Goal: Task Accomplishment & Management: Manage account settings

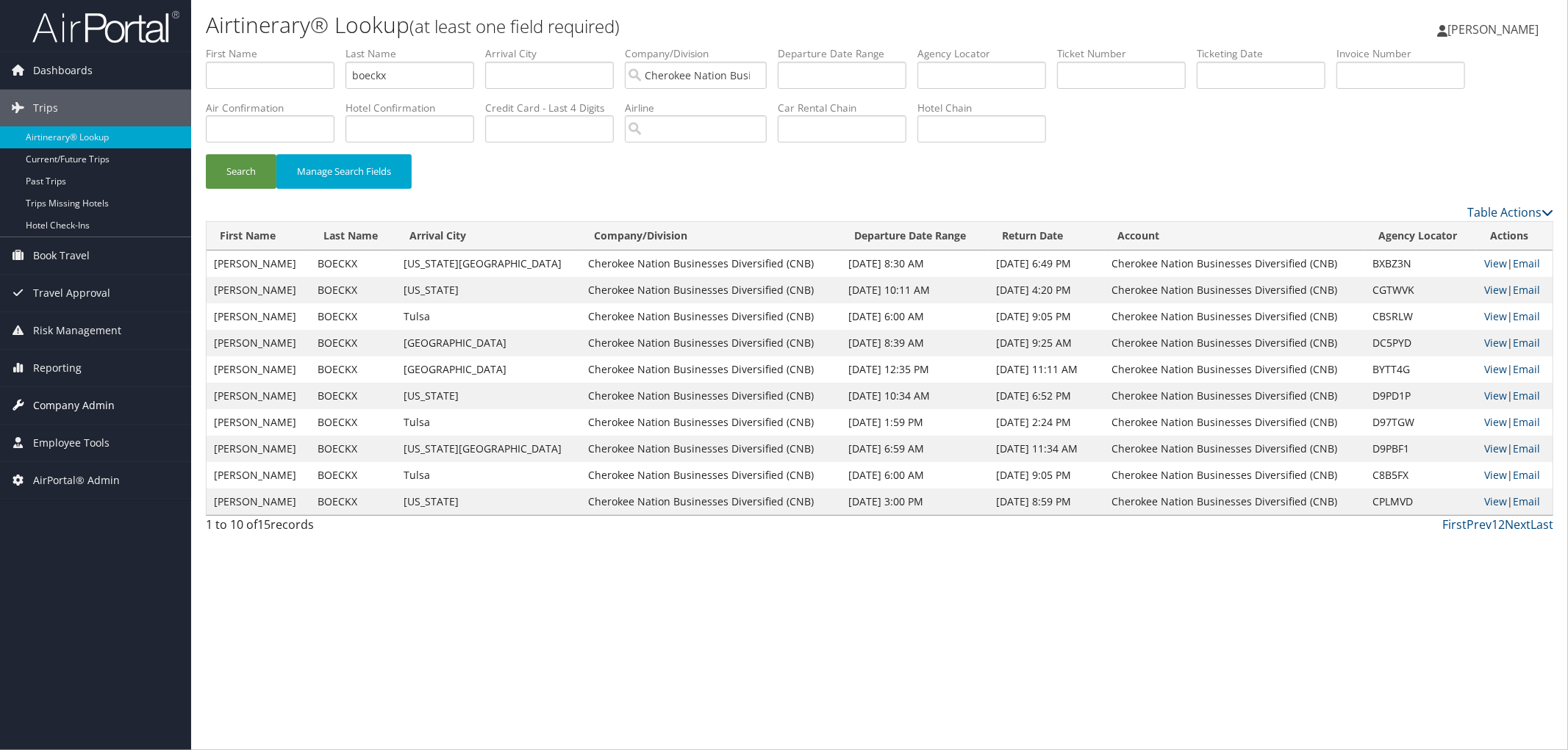
click at [79, 407] on span "Company Admin" at bounding box center [74, 405] width 82 height 37
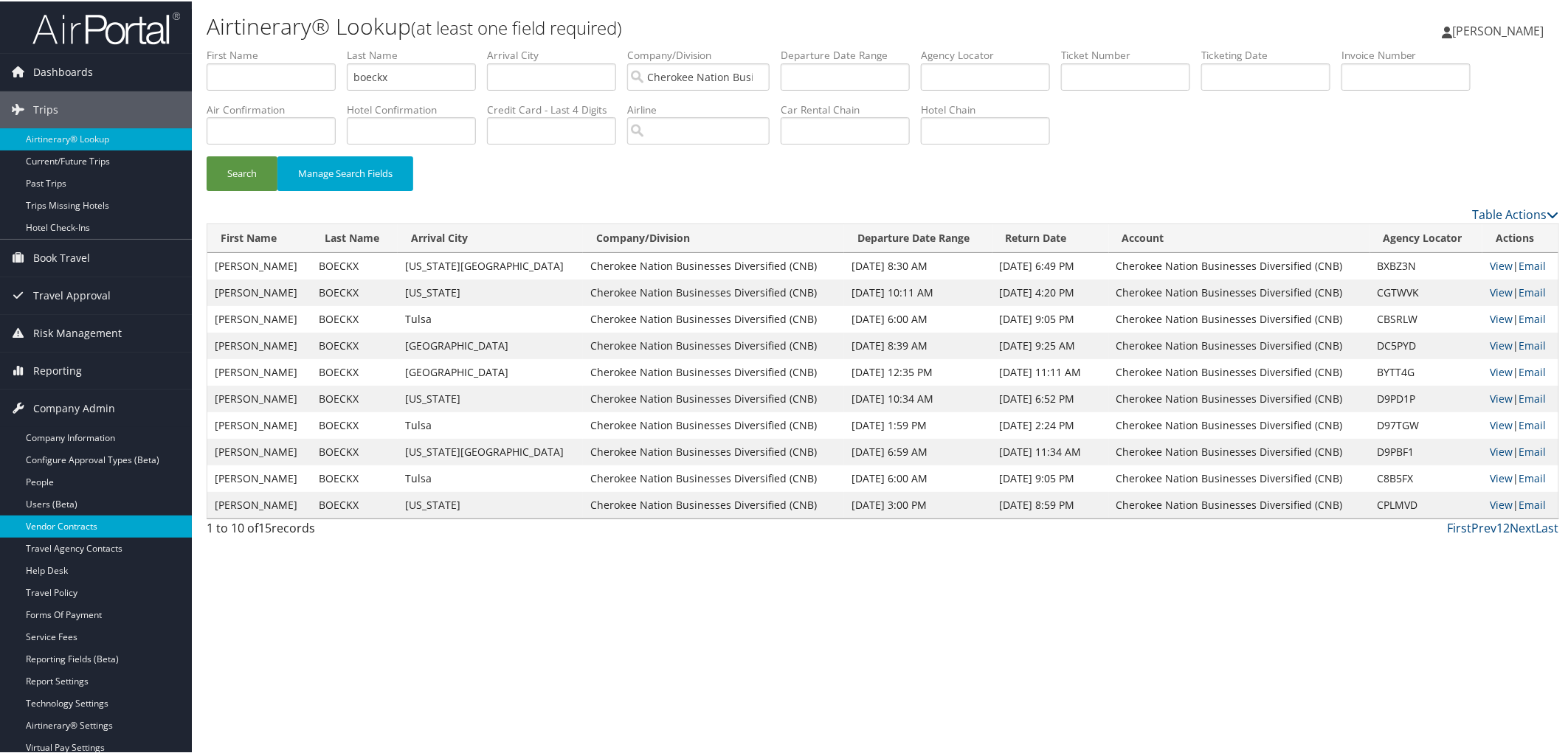
click at [80, 528] on link "Vendor Contracts" at bounding box center [95, 525] width 192 height 22
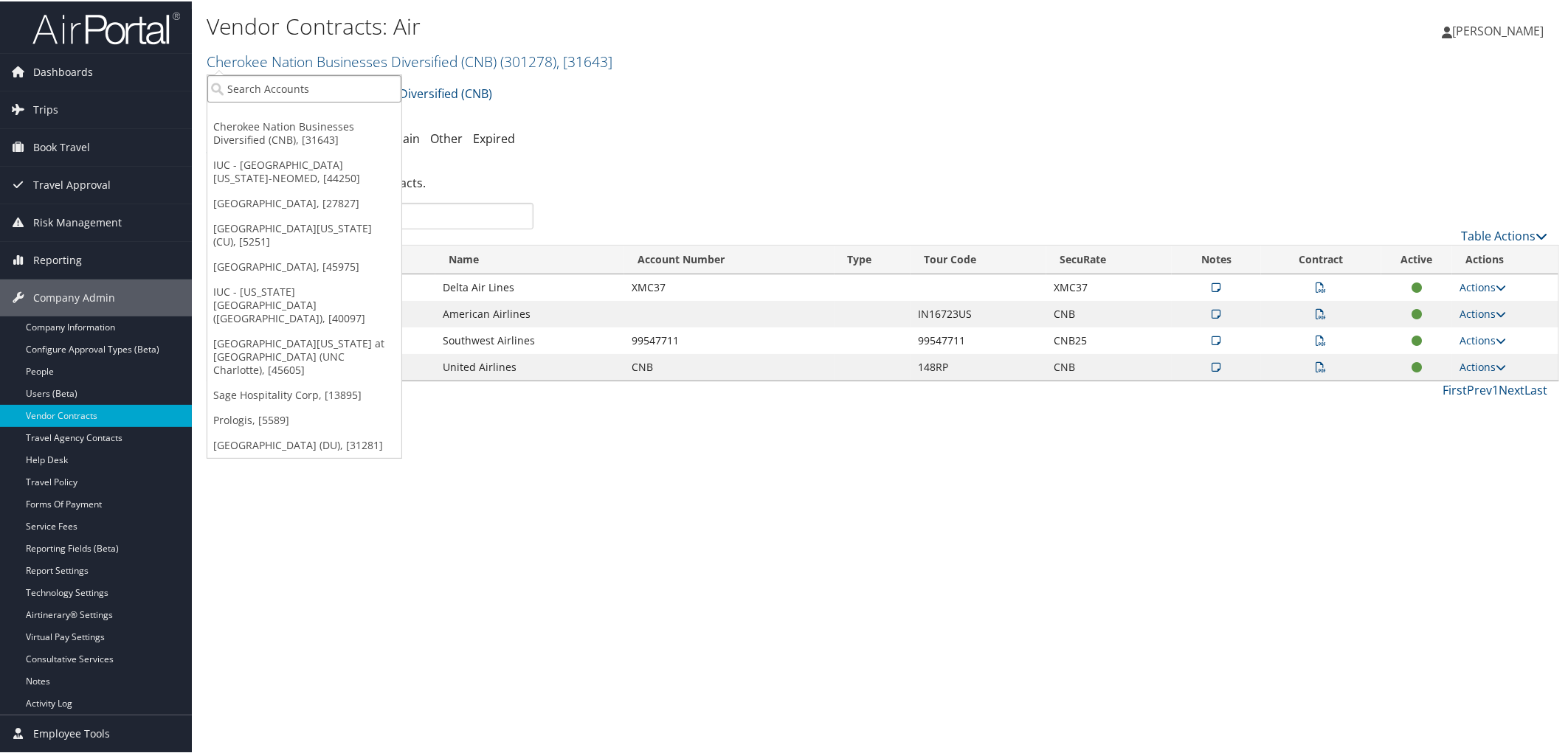
click at [301, 89] on input "search" at bounding box center [305, 88] width 194 height 28
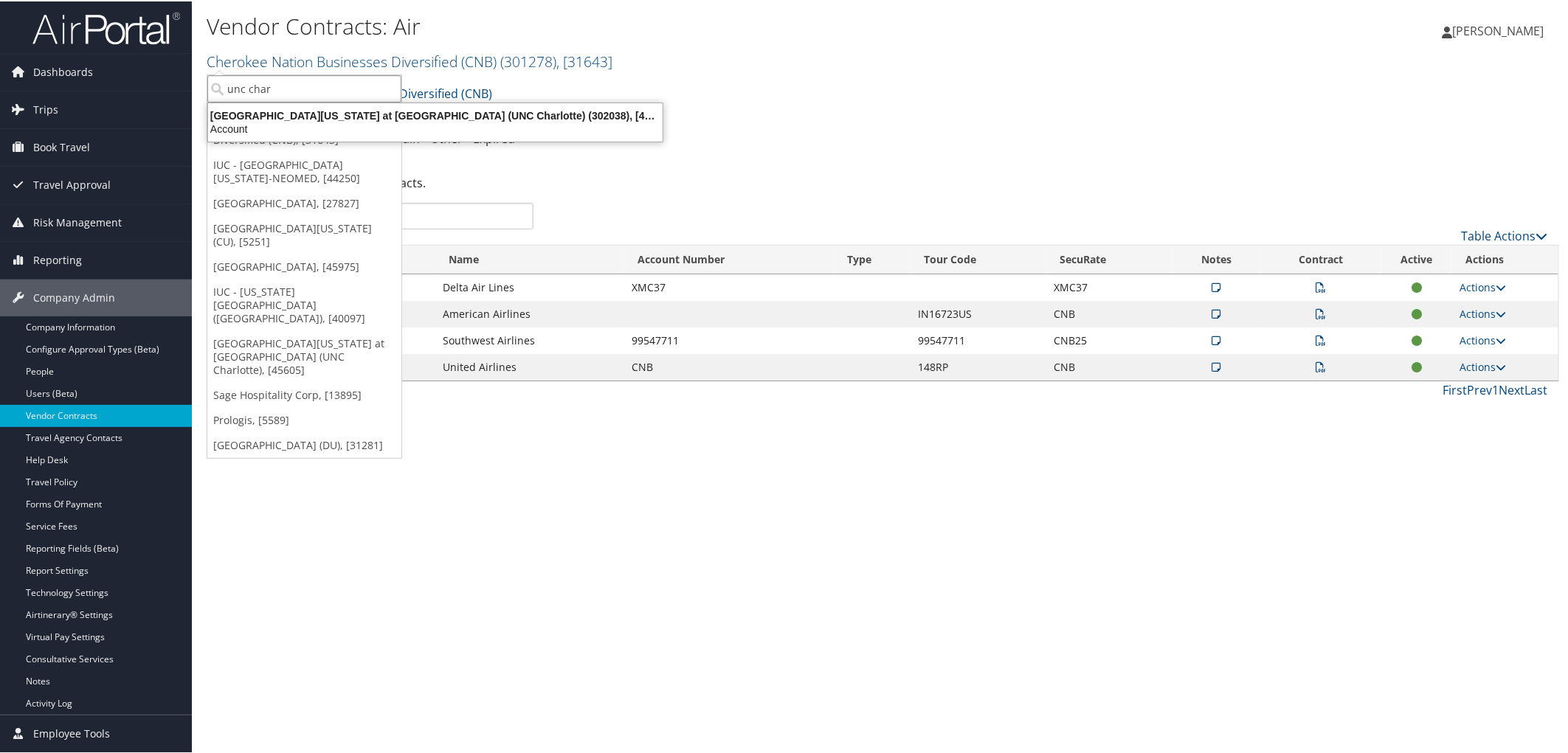
type input "unc charl"
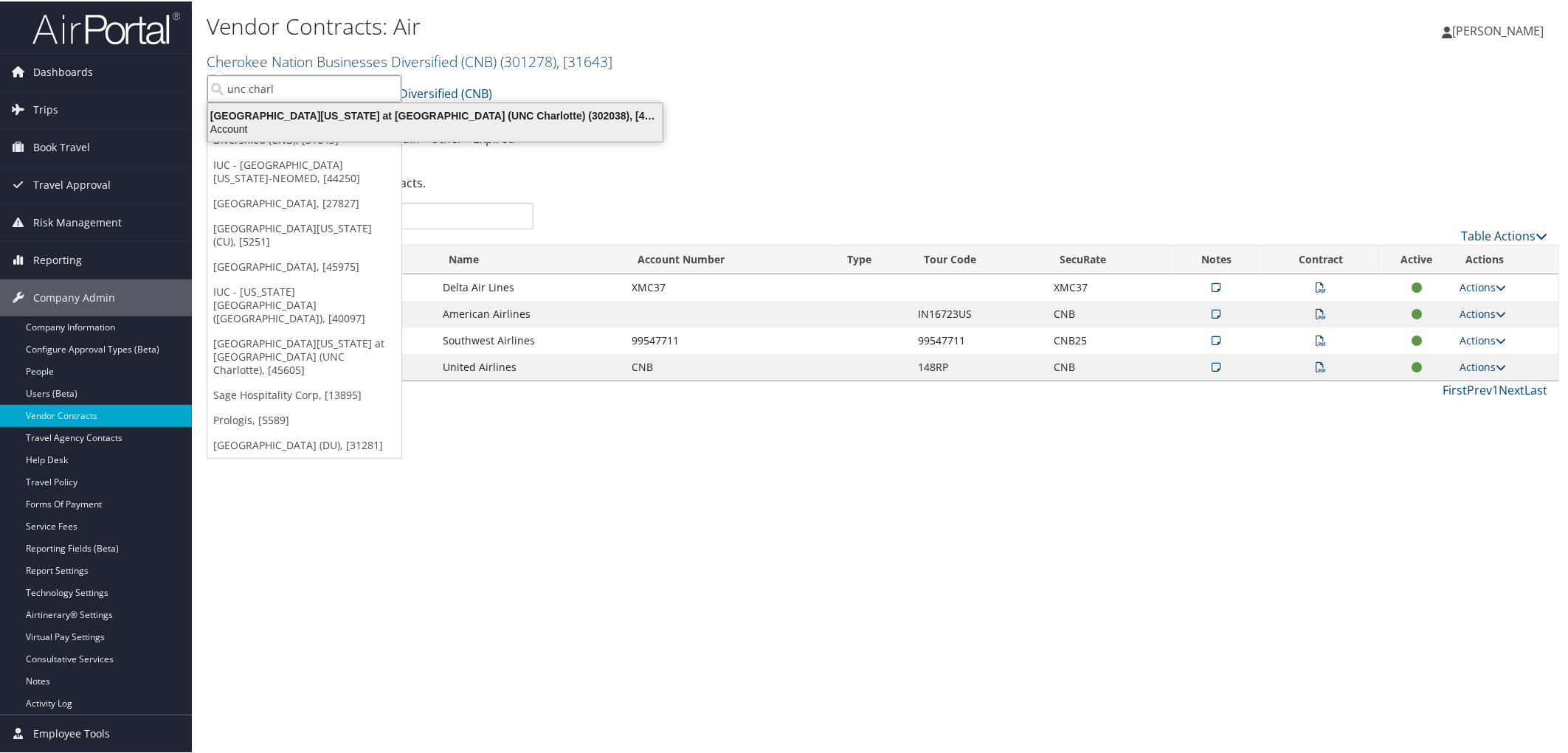
click at [304, 122] on div "Account" at bounding box center [435, 128] width 472 height 13
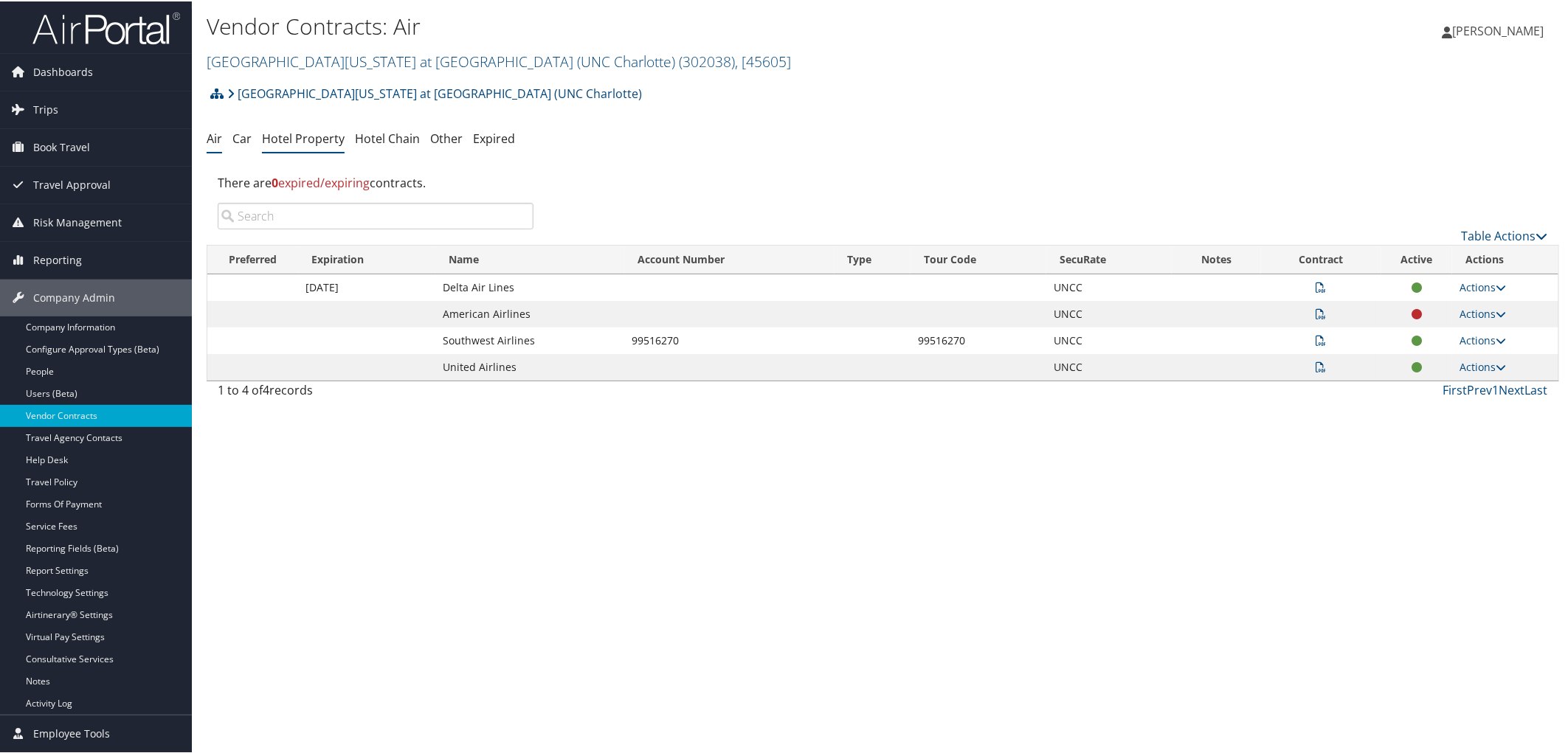
click at [328, 137] on link "Hotel Property" at bounding box center [303, 138] width 82 height 17
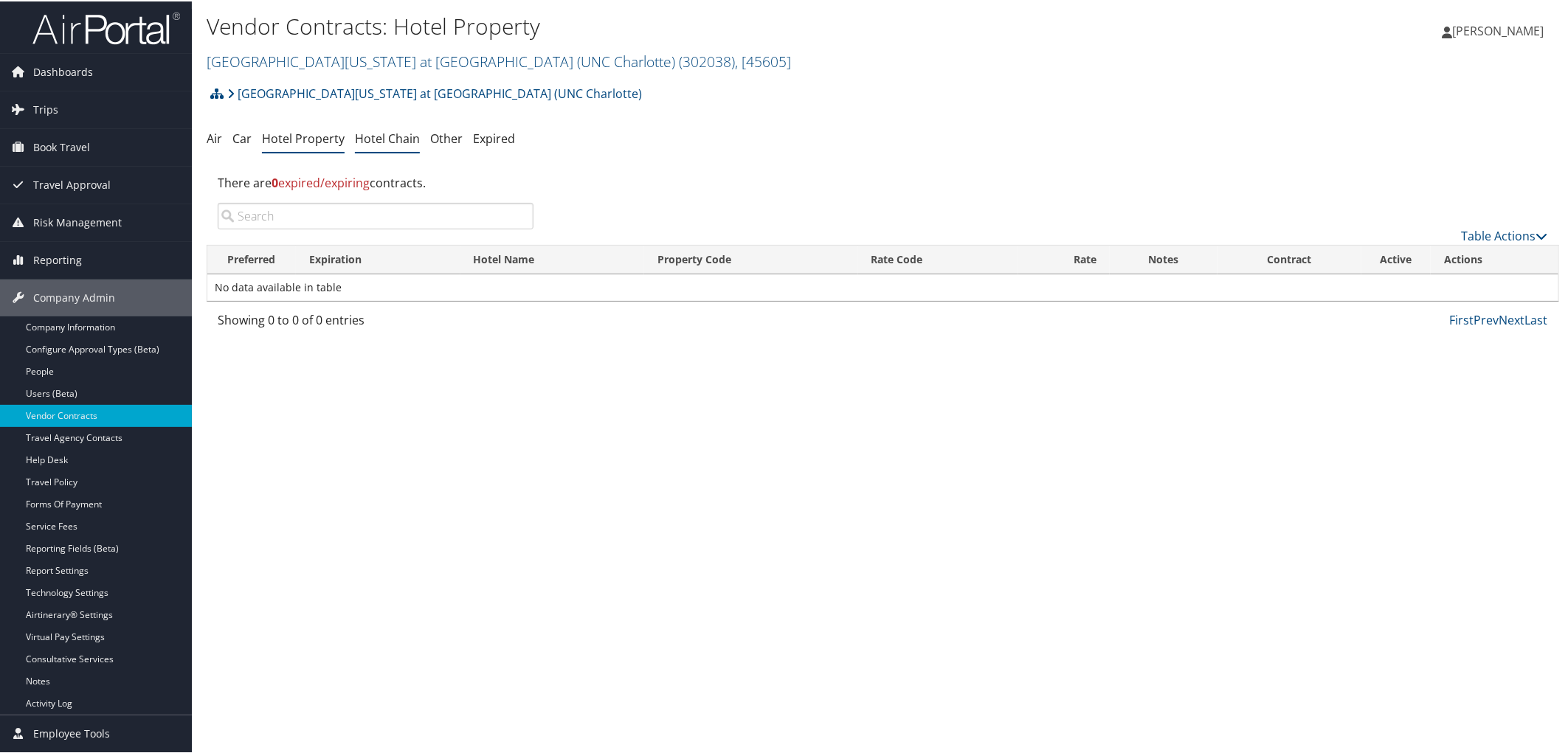
click at [392, 137] on link "Hotel Chain" at bounding box center [388, 138] width 65 height 17
click at [316, 64] on link "[GEOGRAPHIC_DATA][US_STATE] at [GEOGRAPHIC_DATA] (UNC Charlotte) ( 302038 ) , […" at bounding box center [498, 60] width 584 height 20
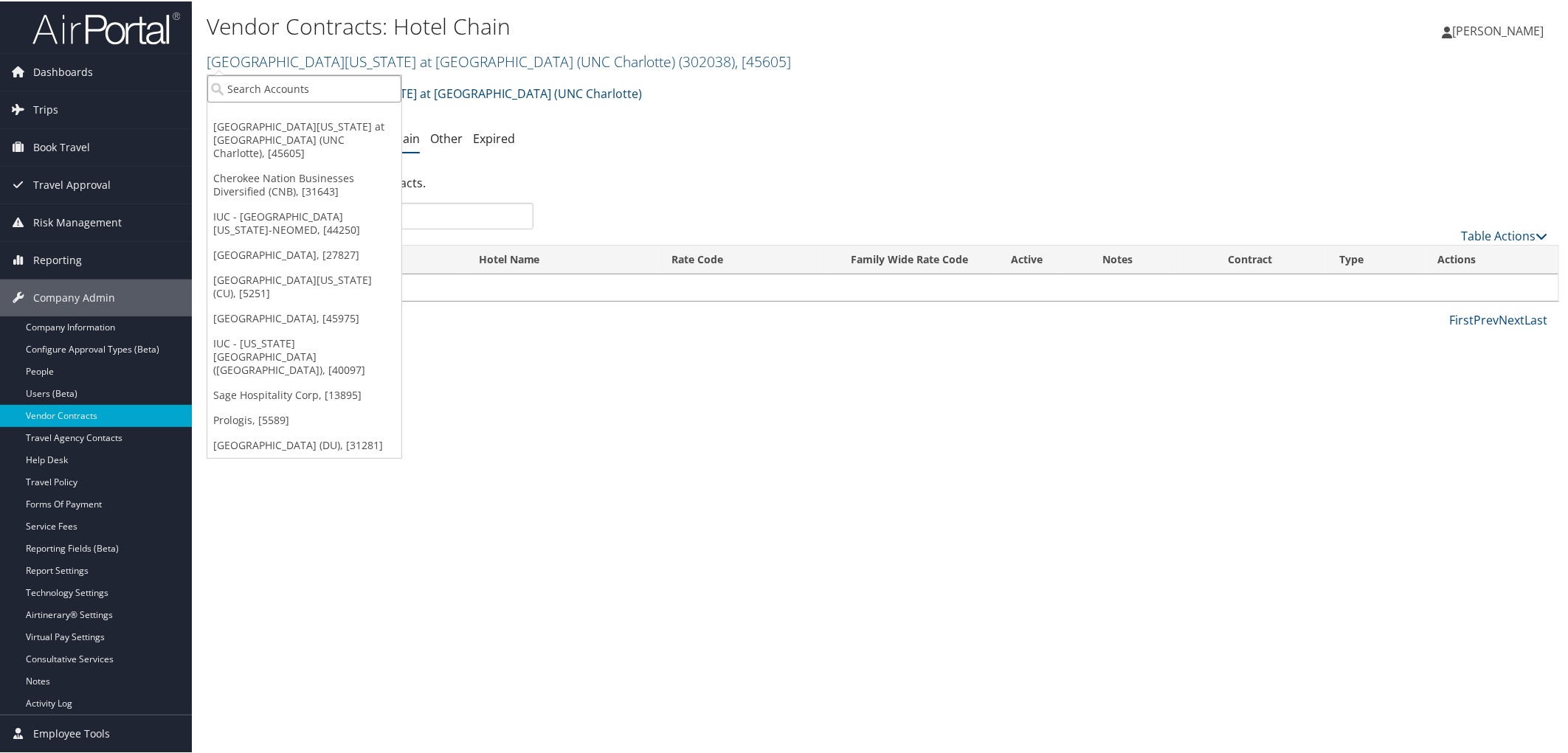
click at [297, 89] on input "search" at bounding box center [305, 88] width 194 height 28
type input "iuc"
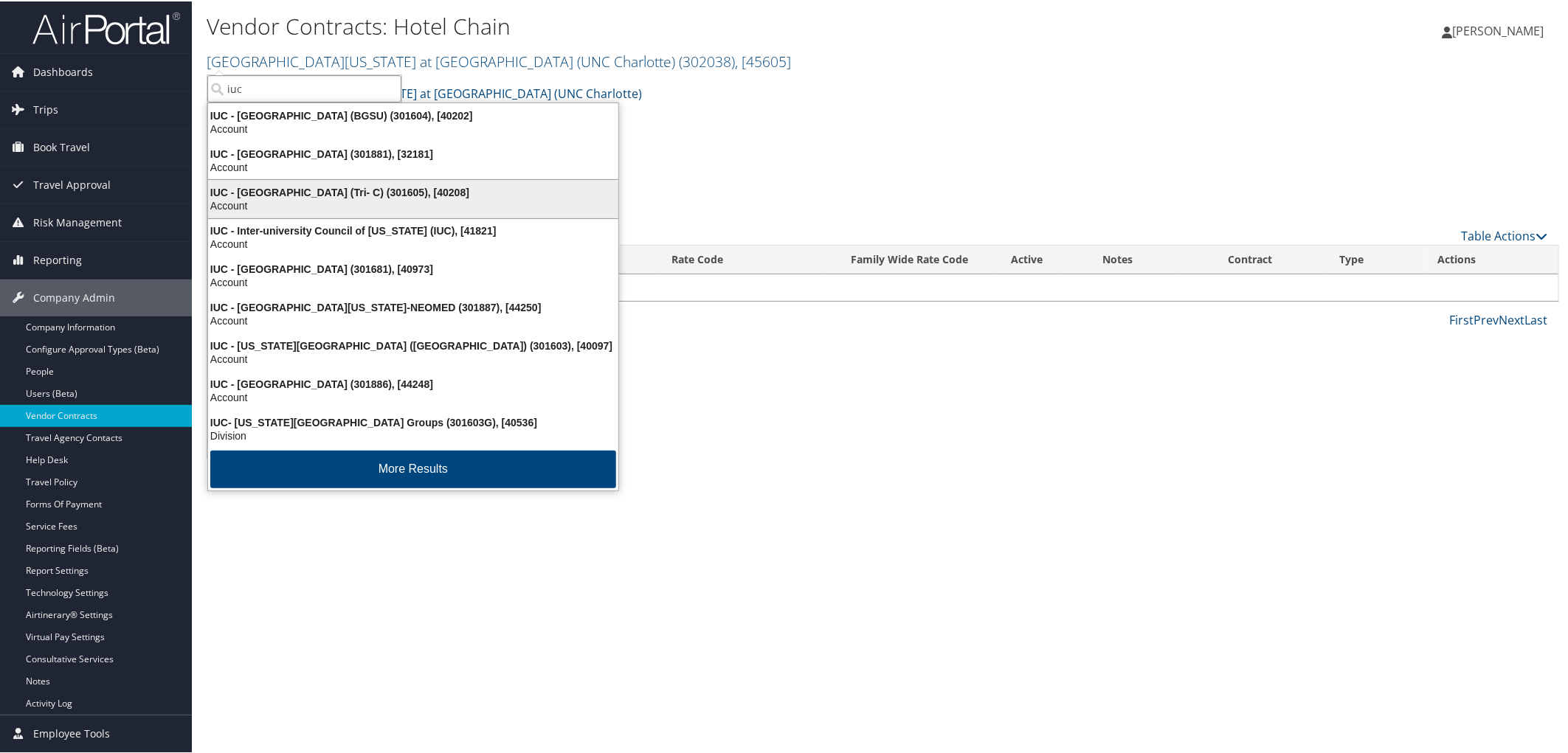
click at [336, 199] on div "Account" at bounding box center [413, 204] width 428 height 13
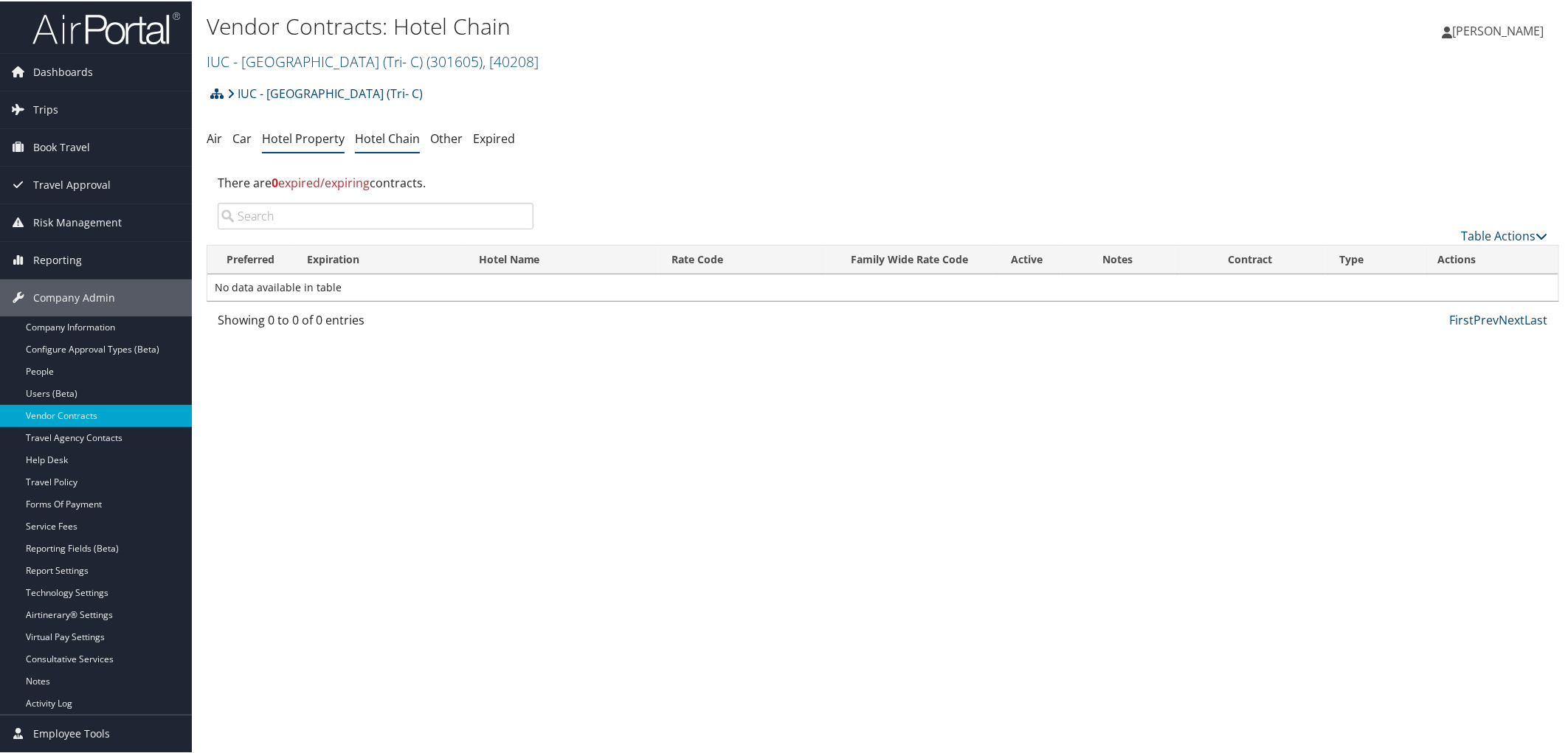
click at [310, 139] on link "Hotel Property" at bounding box center [303, 138] width 82 height 17
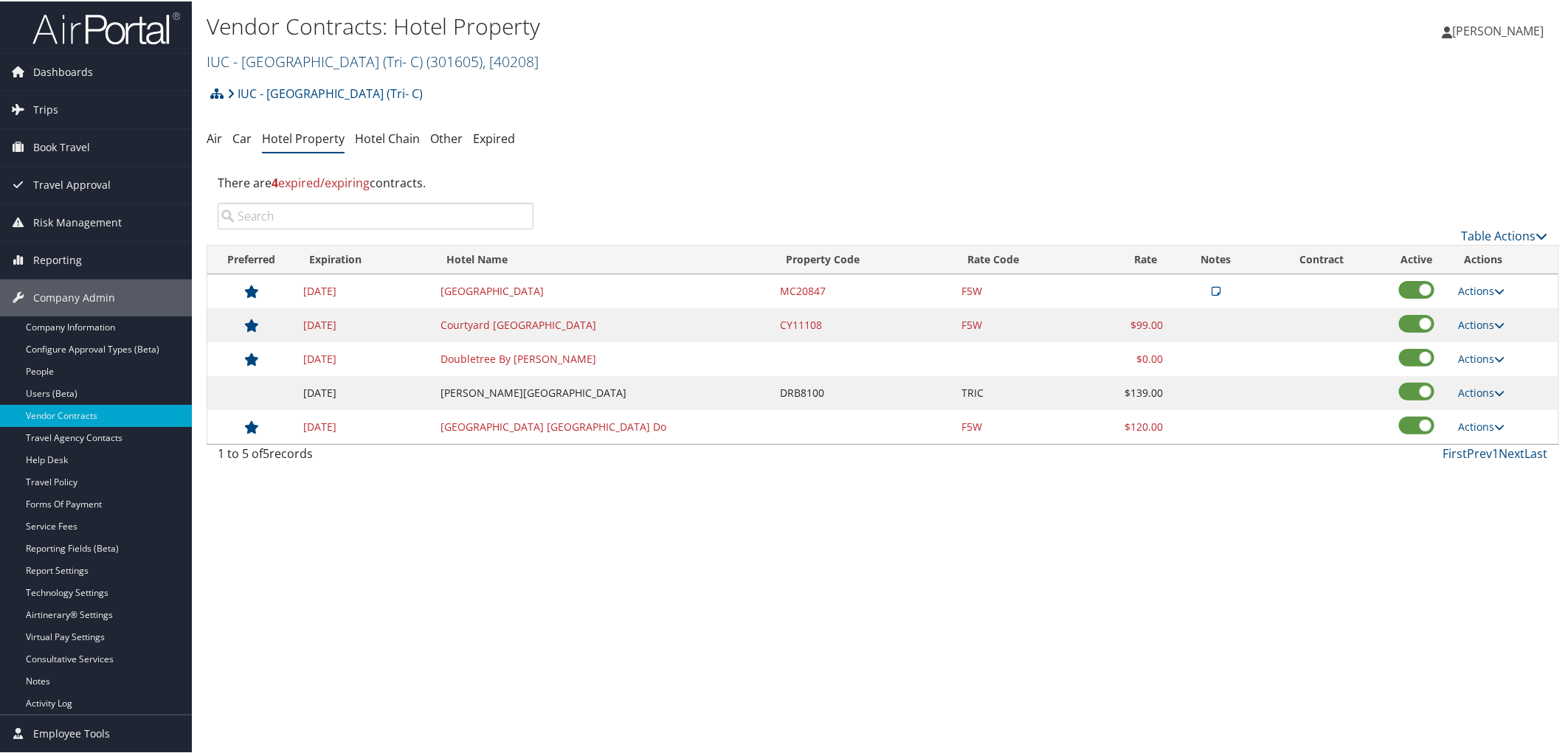
click at [308, 64] on link "IUC - Cuyahoga Community College (Tri- C) ( 301605 ) , [ 40208 ]" at bounding box center [372, 60] width 332 height 20
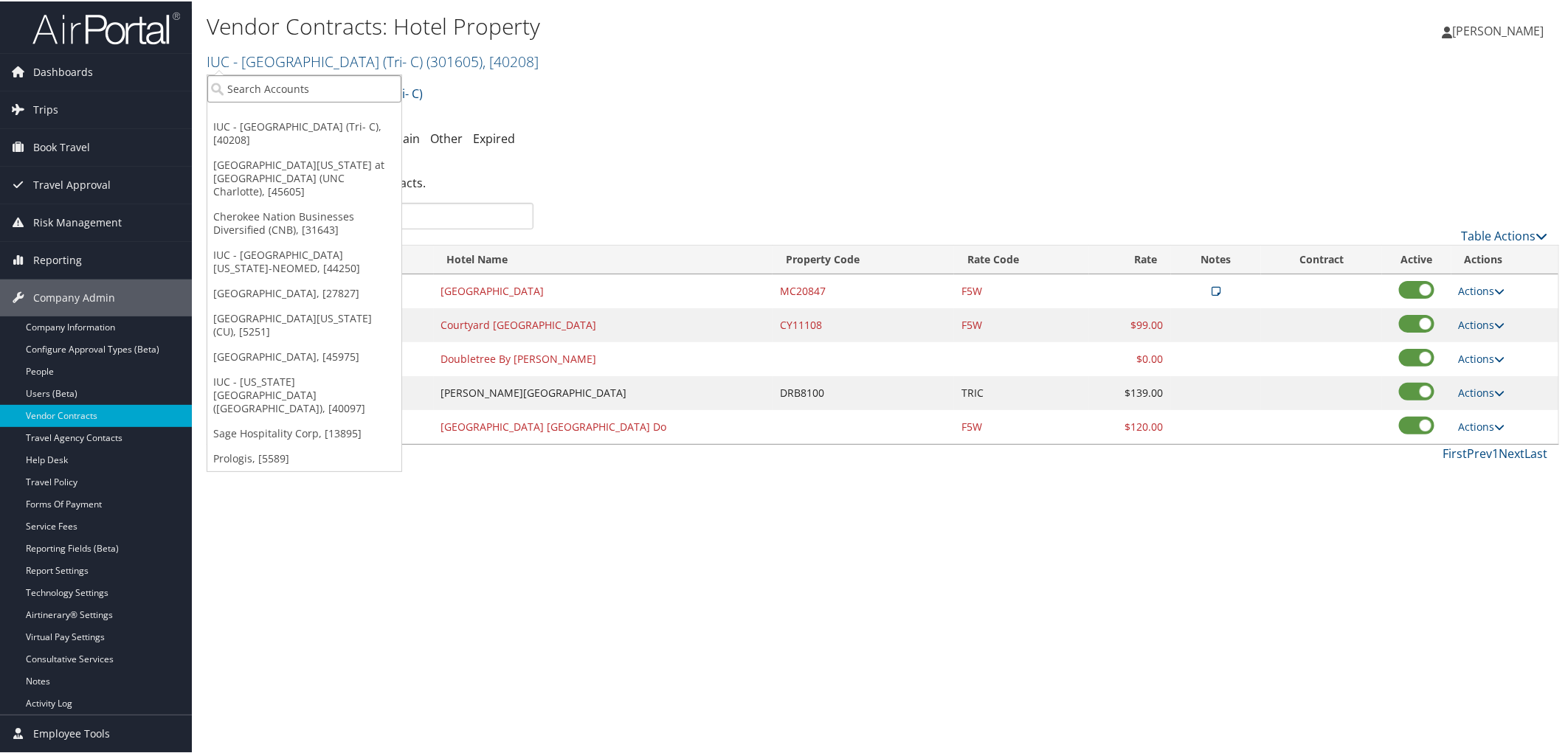
click at [298, 83] on input "search" at bounding box center [305, 88] width 194 height 28
type input "neomed"
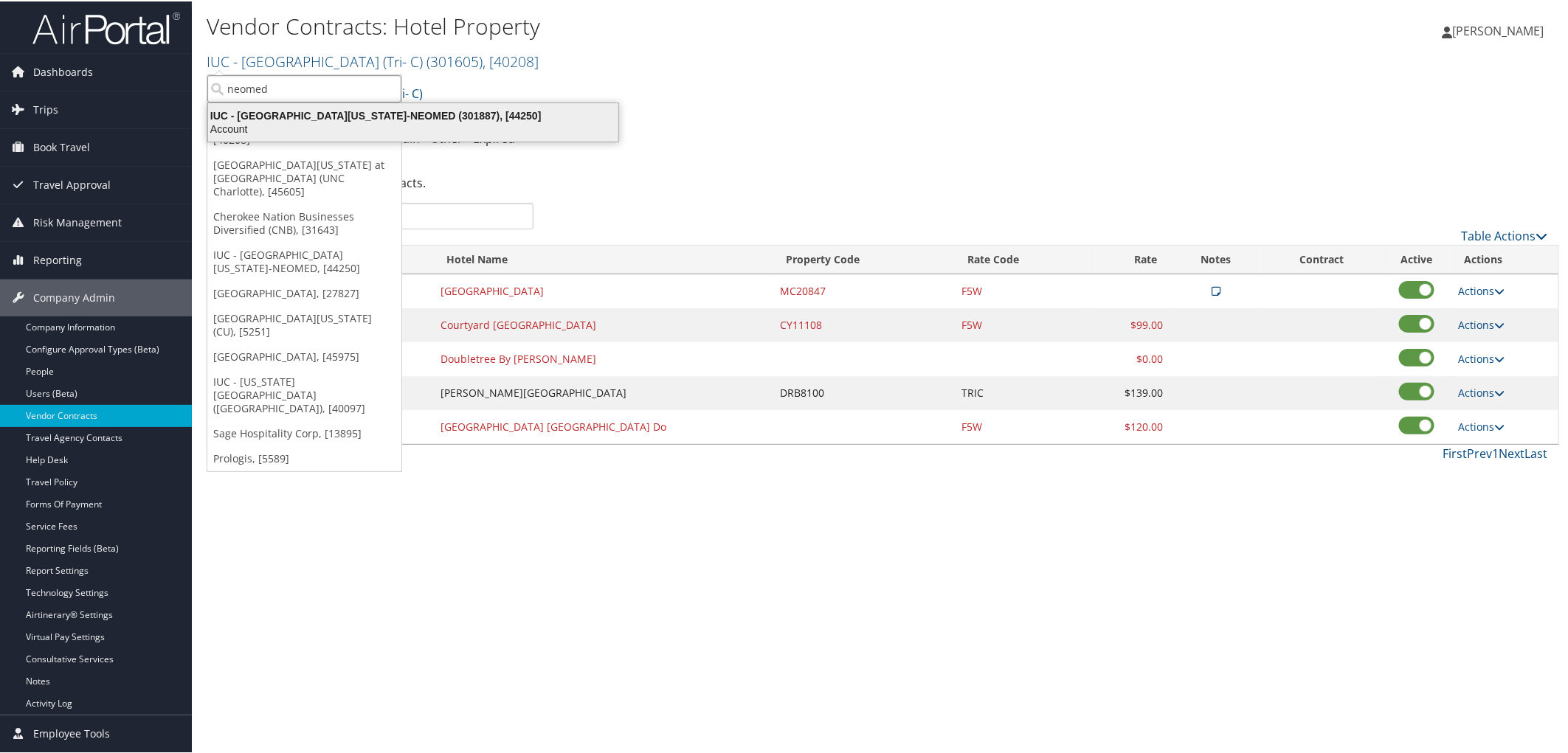
click at [431, 114] on div "IUC - Northeast Ohio Medical University-NEOMED (301887), [44250]" at bounding box center [413, 114] width 428 height 13
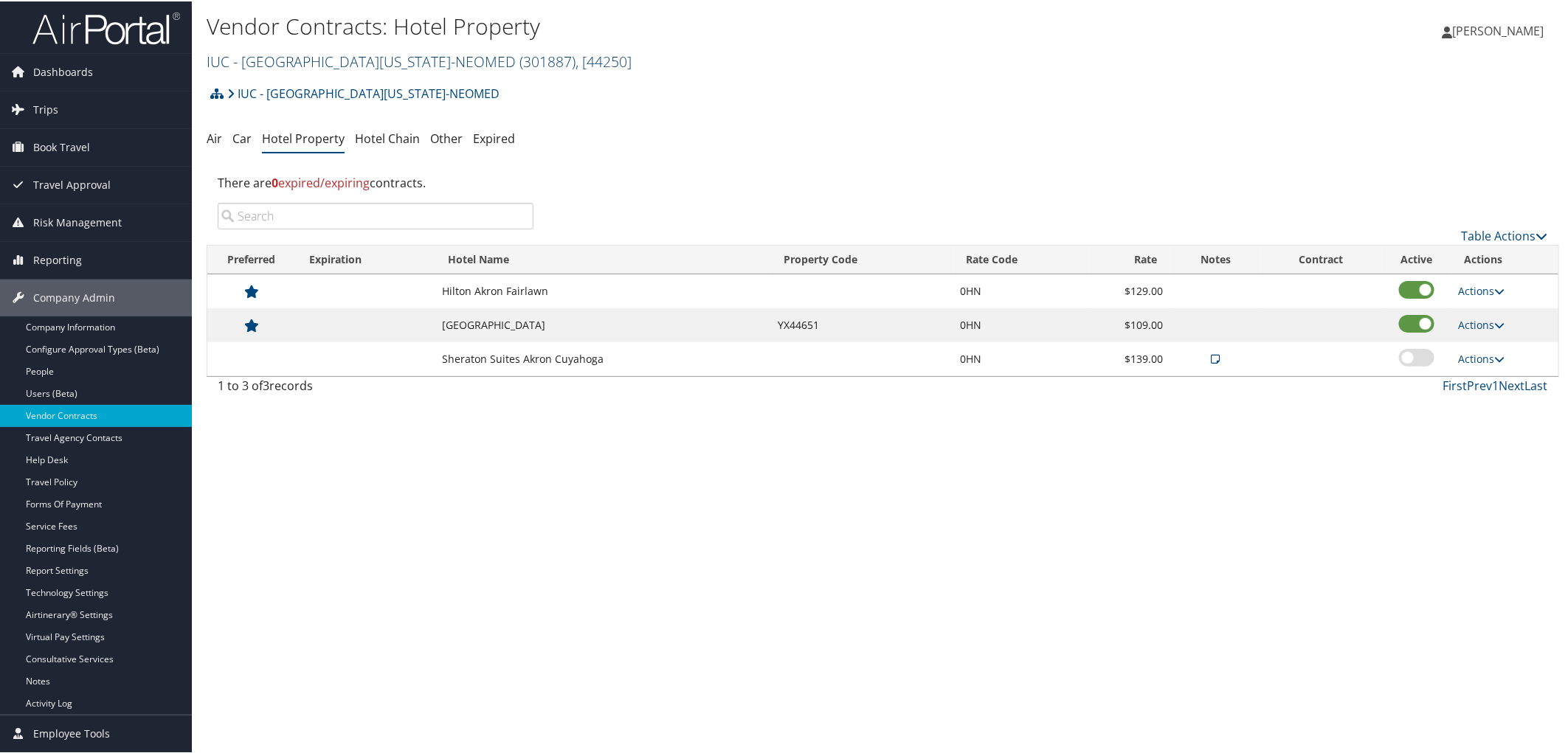
click at [343, 60] on link "IUC - Northeast Ohio Medical University-NEOMED ( 301887 ) , [ 44250 ]" at bounding box center [418, 60] width 425 height 20
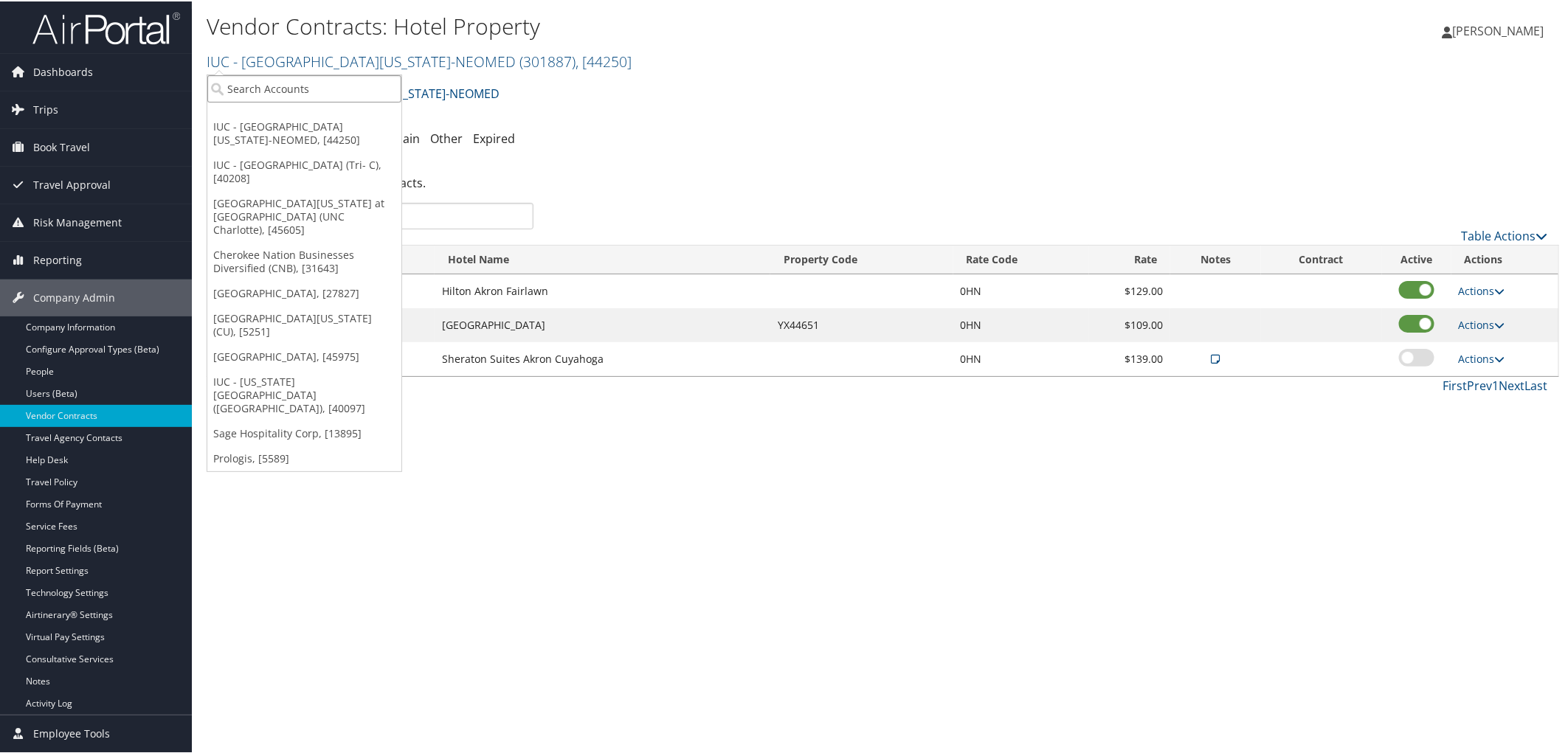
click at [348, 96] on input "search" at bounding box center [305, 88] width 194 height 28
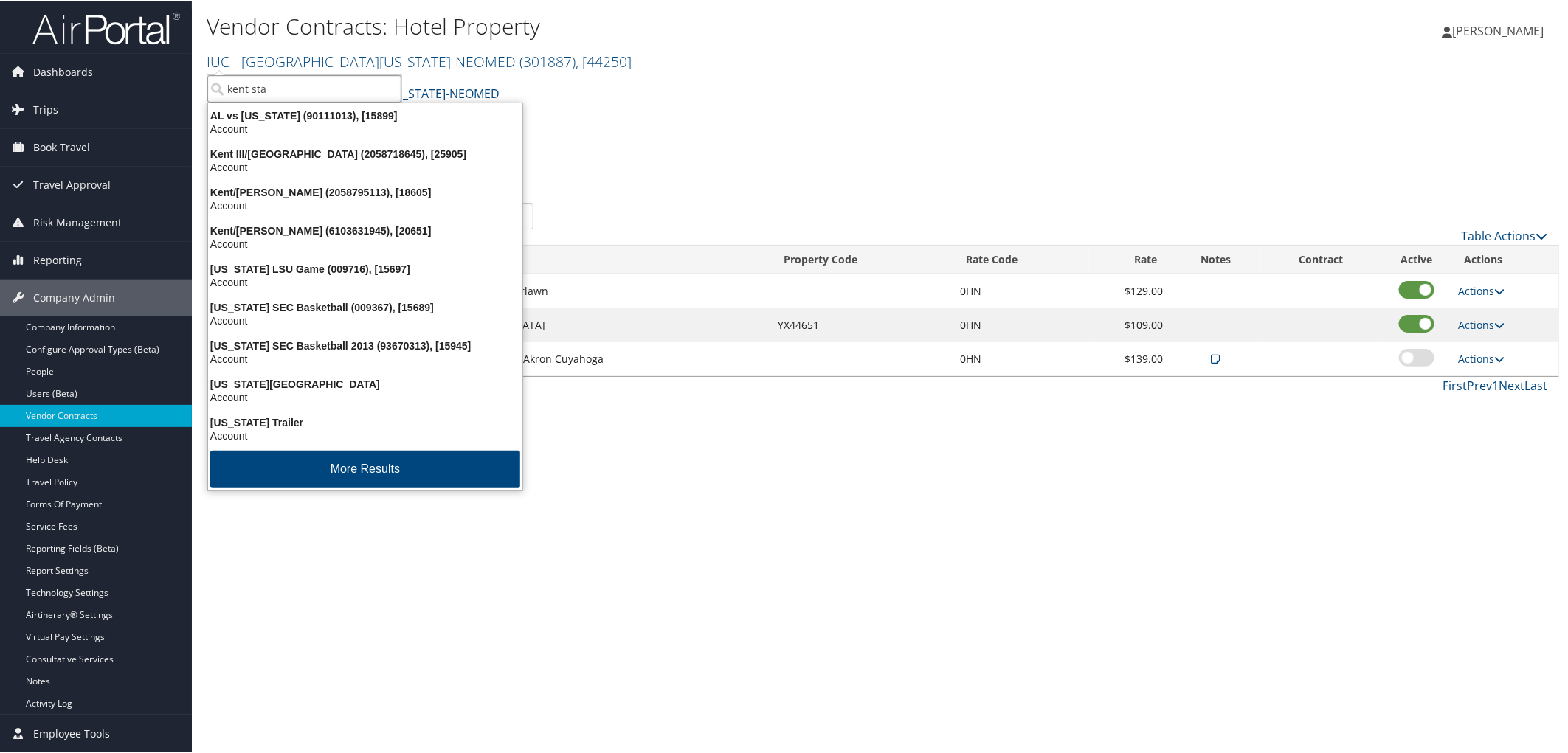
type input "kent stat"
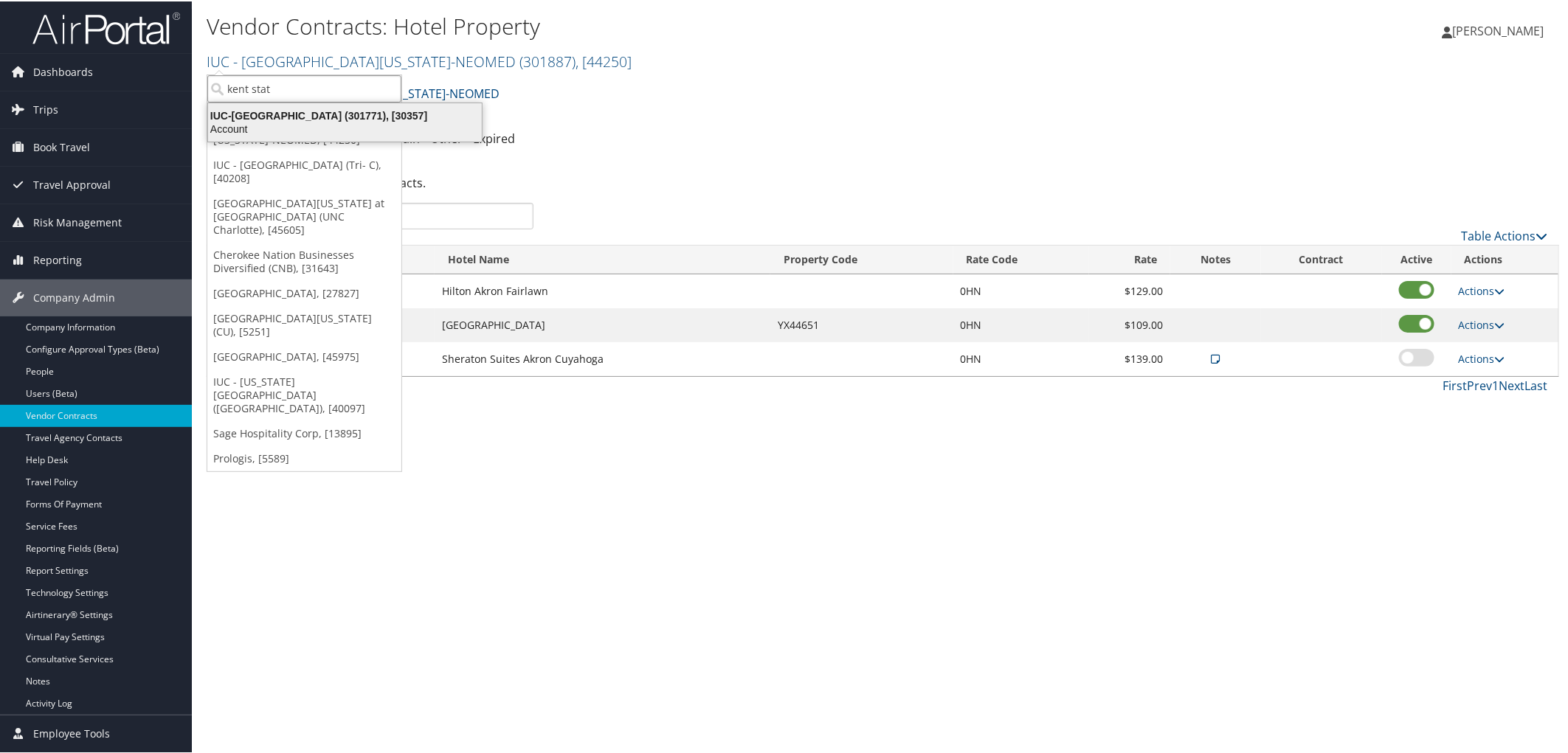
click at [355, 124] on div "Account" at bounding box center [344, 128] width 292 height 13
